Goal: Task Accomplishment & Management: Manage account settings

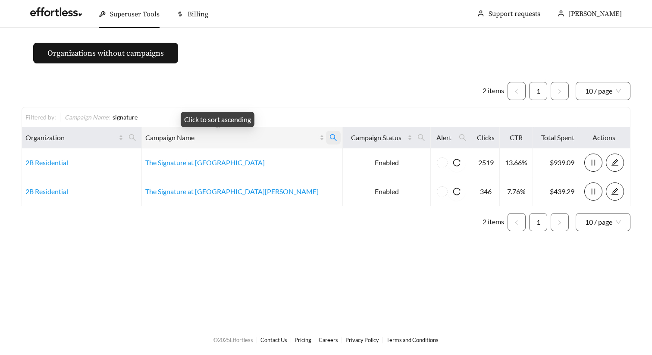
click at [330, 136] on icon "search" at bounding box center [333, 137] width 7 height 7
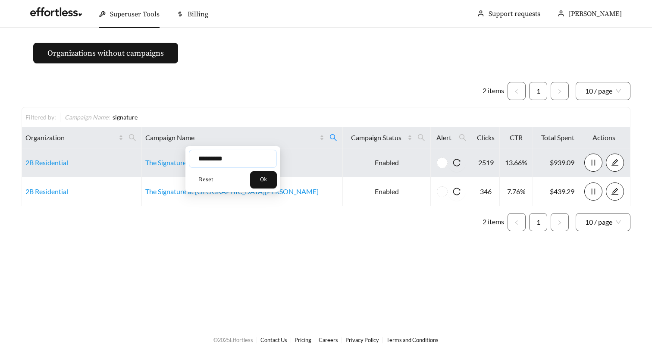
drag, startPoint x: 241, startPoint y: 159, endPoint x: 137, endPoint y: 159, distance: 104.7
click at [137, 159] on body "Superuser Tools Billing Maddi Herrick-Foster Support requests More Organization…" at bounding box center [326, 177] width 652 height 355
type input "****"
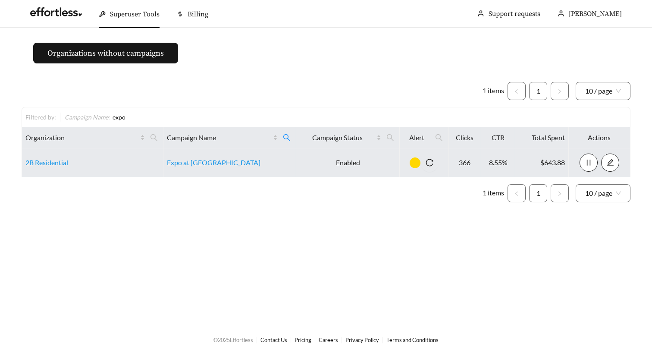
click at [196, 154] on td "Expo at [GEOGRAPHIC_DATA]" at bounding box center [229, 162] width 132 height 29
click at [196, 159] on link "Expo at [GEOGRAPHIC_DATA]" at bounding box center [214, 162] width 94 height 8
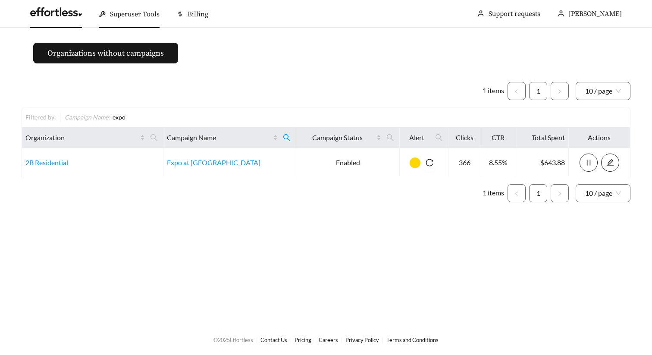
click at [49, 14] on link at bounding box center [56, 14] width 52 height 9
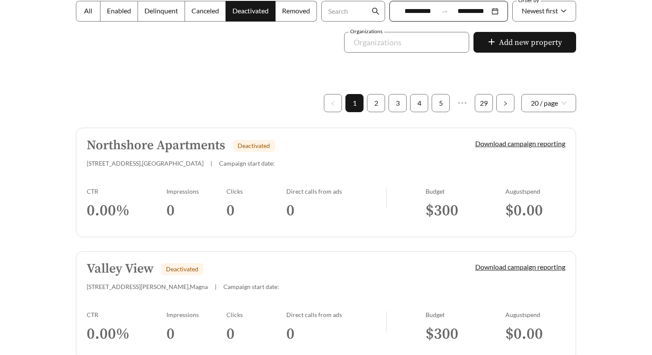
scroll to position [166, 0]
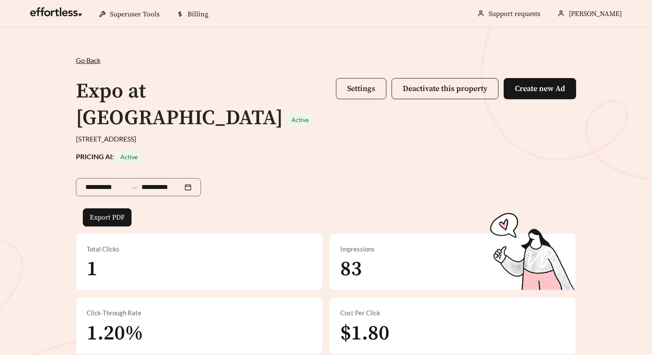
click at [353, 90] on span "Settings" at bounding box center [361, 89] width 28 height 10
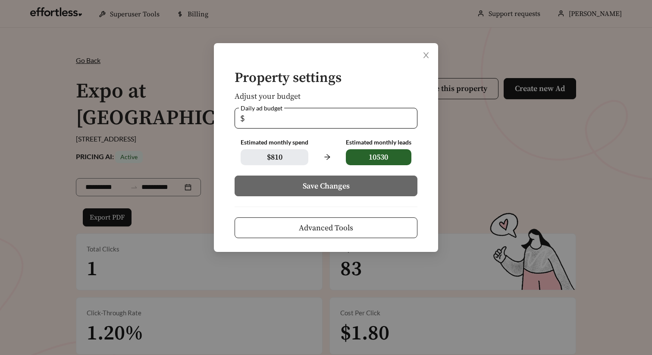
click at [318, 234] on button "Advanced Tools" at bounding box center [325, 227] width 183 height 21
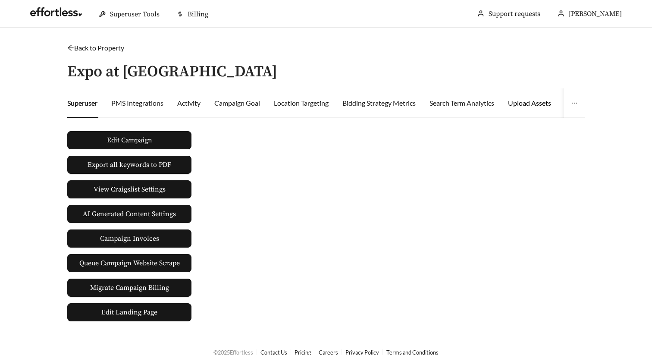
click at [532, 98] on div "Upload Assets" at bounding box center [529, 103] width 43 height 10
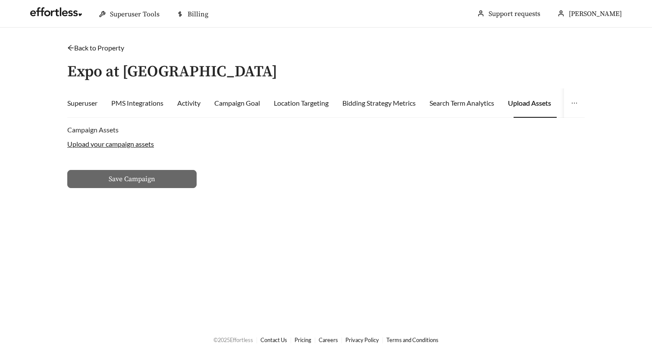
click at [141, 144] on label "Upload your campaign assets" at bounding box center [110, 144] width 87 height 8
click at [0, 0] on input "Upload your campaign assets" at bounding box center [0, 0] width 0 height 0
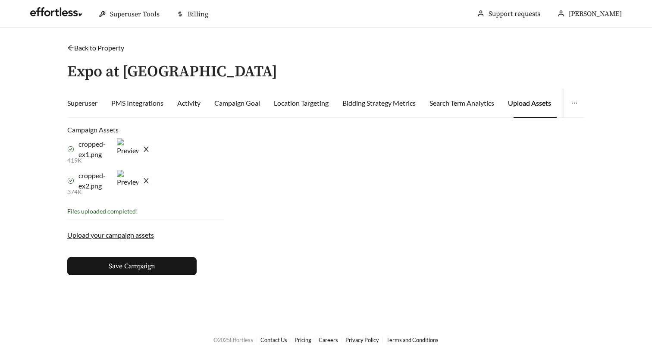
click at [151, 277] on main "Back to Property / Expo at [GEOGRAPHIC_DATA] Superuser PMS Integrations Activit…" at bounding box center [326, 176] width 652 height 296
click at [148, 268] on span "Save Campaign" at bounding box center [132, 266] width 47 height 10
